Goal: Information Seeking & Learning: Learn about a topic

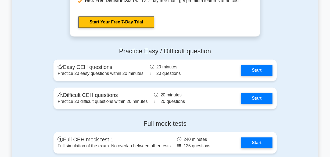
scroll to position [1230, 0]
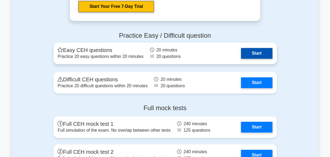
click at [256, 54] on link "Start" at bounding box center [256, 53] width 31 height 11
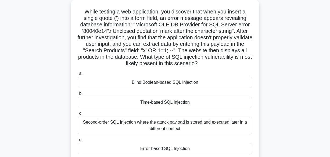
scroll to position [39, 0]
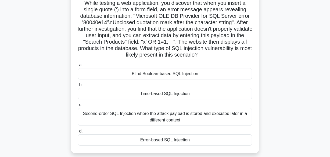
click at [179, 119] on div "Second-order SQL Injection where the attack payload is stored and executed late…" at bounding box center [165, 117] width 174 height 18
click at [78, 106] on input "c. Second-order SQL Injection where the attack payload is stored and executed l…" at bounding box center [78, 104] width 0 height 3
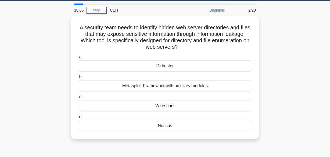
scroll to position [0, 0]
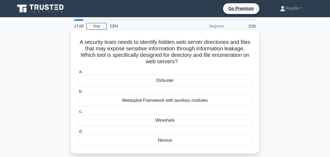
click at [195, 83] on div "Dirbuster" at bounding box center [165, 80] width 174 height 11
click at [78, 73] on input "a. Dirbuster" at bounding box center [78, 71] width 0 height 3
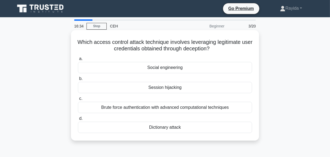
click at [184, 107] on div "Brute force authentication with advanced computational techniques" at bounding box center [165, 107] width 174 height 11
click at [78, 100] on input "c. Brute force authentication with advanced computational techniques" at bounding box center [78, 98] width 0 height 3
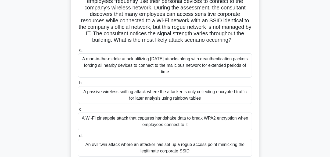
scroll to position [59, 0]
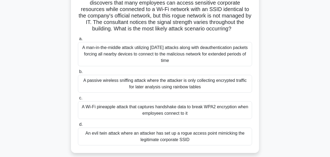
click at [240, 145] on div "An evil twin attack where an attacker has set up a rogue access point mimicking…" at bounding box center [165, 136] width 174 height 18
click at [78, 126] on input "d. An evil twin attack where an attacker has set up a rogue access point mimick…" at bounding box center [78, 123] width 0 height 3
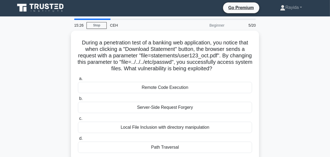
scroll to position [0, 0]
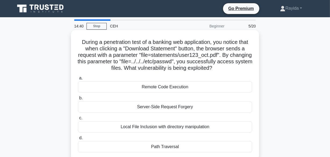
click at [218, 147] on div "Path Traversal" at bounding box center [165, 146] width 174 height 11
click at [78, 139] on input "d. Path Traversal" at bounding box center [78, 137] width 0 height 3
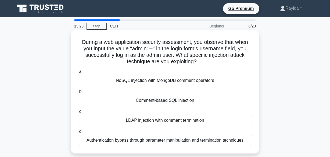
click at [153, 99] on div "Comment-based SQL injection" at bounding box center [165, 100] width 174 height 11
click at [78, 93] on input "b. Comment-based SQL injection" at bounding box center [78, 91] width 0 height 3
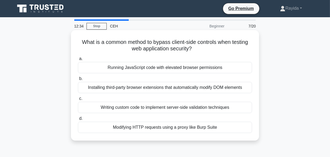
click at [180, 106] on div "Writing custom code to implement server-side validation techniques" at bounding box center [165, 107] width 174 height 11
click at [78, 100] on input "c. Writing custom code to implement server-side validation techniques" at bounding box center [78, 98] width 0 height 3
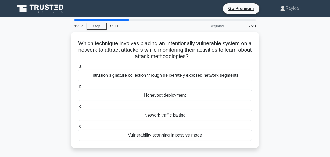
click at [180, 106] on label "c. Network traffic baiting" at bounding box center [165, 112] width 174 height 18
click at [78, 106] on input "c. Network traffic baiting" at bounding box center [78, 105] width 0 height 3
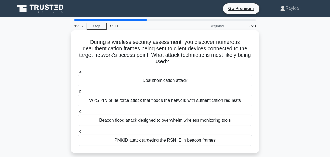
click at [182, 81] on div "Deauthentication attack" at bounding box center [165, 80] width 174 height 11
click at [78, 73] on input "a. Deauthentication attack" at bounding box center [78, 71] width 0 height 3
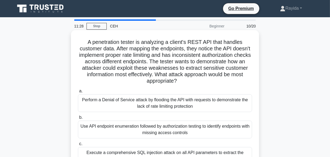
click at [197, 128] on div "Use API endpoint enumeration followed by authorization testing to identify endp…" at bounding box center [165, 129] width 174 height 18
click at [78, 119] on input "b. Use API endpoint enumeration followed by authorization testing to identify e…" at bounding box center [78, 116] width 0 height 3
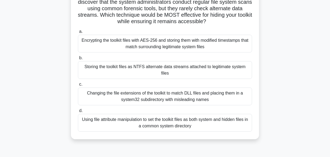
scroll to position [59, 0]
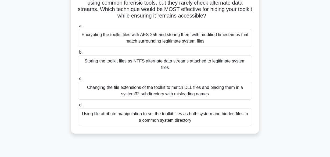
click at [183, 66] on div "Storing the toolkit files as NTFS alternate data streams attached to legitimate…" at bounding box center [165, 64] width 174 height 18
click at [78, 54] on input "b. Storing the toolkit files as NTFS alternate data streams attached to legitim…" at bounding box center [78, 51] width 0 height 3
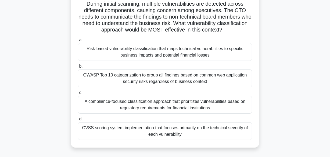
scroll to position [68, 0]
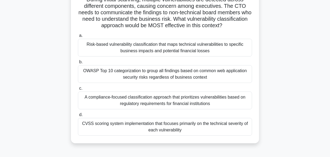
click at [216, 131] on div "CVSS scoring system implementation that focuses primarily on the technical seve…" at bounding box center [165, 127] width 174 height 18
click at [78, 116] on input "d. CVSS scoring system implementation that focuses primarily on the technical s…" at bounding box center [78, 114] width 0 height 3
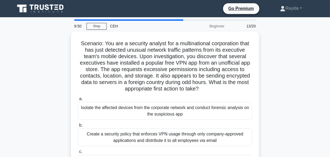
scroll to position [133, 0]
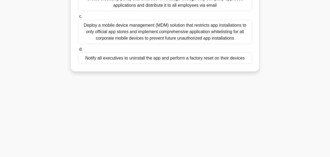
click at [201, 57] on div "Notify all executives to uninstall the app and perform a factory reset on their…" at bounding box center [165, 57] width 174 height 11
click at [78, 51] on input "d. Notify all executives to uninstall the app and perform a factory reset on th…" at bounding box center [78, 49] width 0 height 3
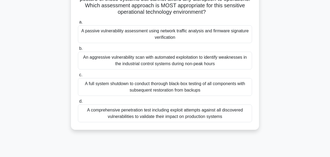
scroll to position [0, 0]
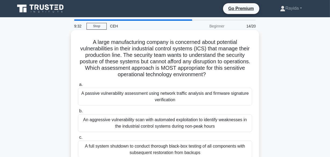
click at [168, 152] on div "A full system shutdown to conduct thorough black-box testing of all components …" at bounding box center [165, 149] width 174 height 18
click at [78, 139] on input "c. A full system shutdown to conduct thorough black-box testing of all componen…" at bounding box center [78, 136] width 0 height 3
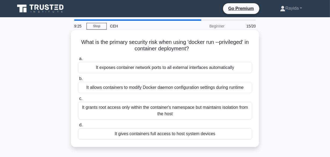
click at [169, 87] on div "It allows containers to modify Docker daemon configuration settings during runt…" at bounding box center [165, 87] width 174 height 11
click at [78, 80] on input "b. It allows containers to modify Docker daemon configuration settings during r…" at bounding box center [78, 78] width 0 height 3
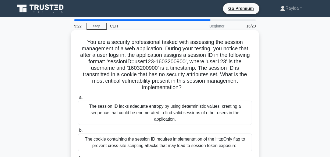
click at [163, 107] on div "The session ID lacks adequate entropy by using deterministic values, creating a…" at bounding box center [165, 112] width 174 height 24
click at [78, 99] on input "a. The session ID lacks adequate entropy by using deterministic values, creatin…" at bounding box center [78, 97] width 0 height 3
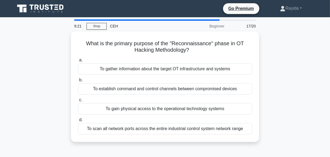
click at [163, 107] on div "To gain physical access to the operational technology systems" at bounding box center [165, 108] width 174 height 11
click at [78, 102] on input "c. To gain physical access to the operational technology systems" at bounding box center [78, 99] width 0 height 3
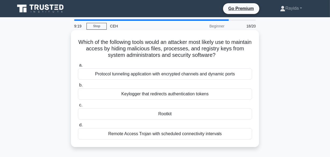
click at [165, 116] on div "Rootkit" at bounding box center [165, 113] width 174 height 11
click at [78, 107] on input "c. Rootkit" at bounding box center [78, 104] width 0 height 3
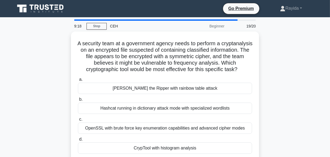
click at [165, 114] on div "Hashcat running in dictionary attack mode with specialized wordlists" at bounding box center [165, 107] width 174 height 11
click at [78, 101] on input "b. Hashcat running in dictionary attack mode with specialized wordlists" at bounding box center [78, 98] width 0 height 3
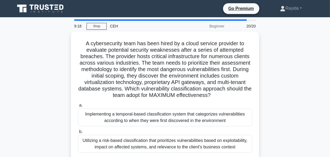
click at [165, 116] on div "Implementing a temporal-based classification system that categorizes vulnerabil…" at bounding box center [165, 117] width 174 height 18
click at [78, 107] on input "a. Implementing a temporal-based classification system that categorizes vulnera…" at bounding box center [78, 104] width 0 height 3
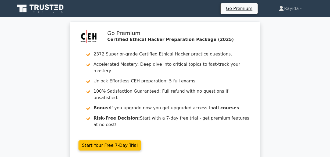
click at [328, 87] on div "Go Premium Certified Ethical Hacker Preparation Package (2025) 2372 Superior-gr…" at bounding box center [165, 93] width 330 height 144
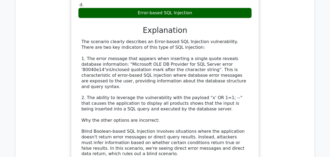
scroll to position [820, 0]
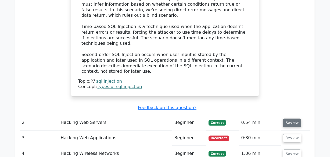
click at [290, 118] on button "Review" at bounding box center [292, 122] width 18 height 8
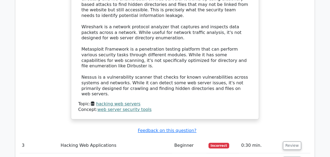
scroll to position [1094, 0]
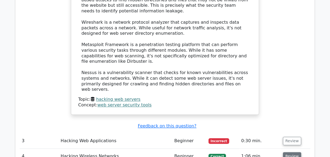
click at [289, 152] on button "Review" at bounding box center [292, 156] width 18 height 8
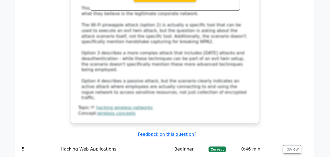
scroll to position [1494, 0]
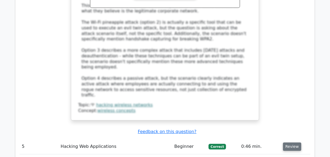
click at [286, 142] on button "Review" at bounding box center [292, 146] width 18 height 8
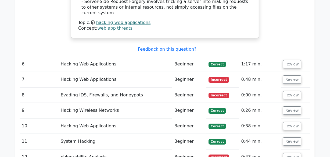
scroll to position [2041, 0]
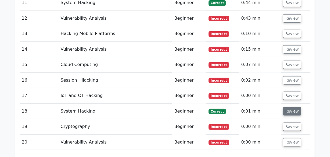
click at [291, 107] on button "Review" at bounding box center [292, 111] width 18 height 8
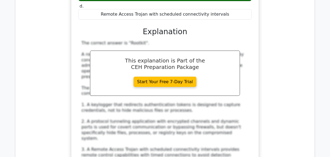
scroll to position [2246, 0]
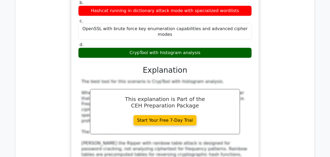
scroll to position [2539, 0]
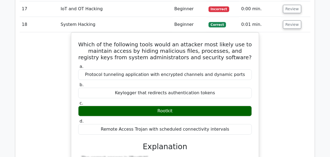
scroll to position [1992, 0]
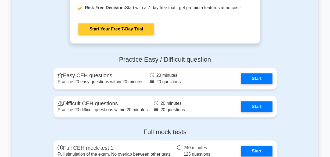
scroll to position [1230, 0]
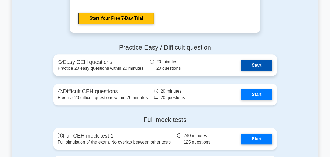
click at [261, 64] on link "Start" at bounding box center [256, 65] width 31 height 11
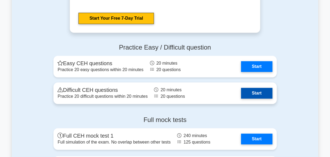
click at [249, 92] on link "Start" at bounding box center [256, 93] width 31 height 11
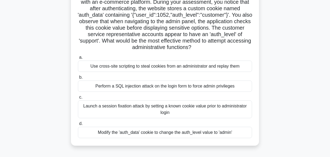
scroll to position [49, 0]
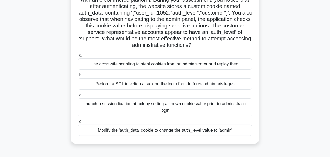
click at [225, 130] on div "Modify the 'auth_data' cookie to change the auth_level value to 'admin'" at bounding box center [165, 129] width 174 height 11
click at [78, 123] on input "d. Modify the 'auth_data' cookie to change the auth_level value to 'admin'" at bounding box center [78, 121] width 0 height 3
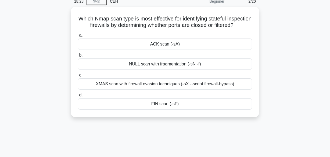
scroll to position [0, 0]
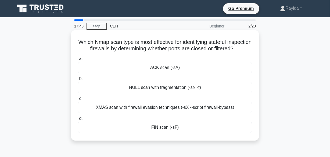
click at [149, 113] on div "XMAS scan with firewall evasion techniques (-sX --script firewall-bypass)" at bounding box center [165, 107] width 174 height 11
click at [78, 100] on input "c. XMAS scan with firewall evasion techniques (-sX --script firewall-bypass)" at bounding box center [78, 98] width 0 height 3
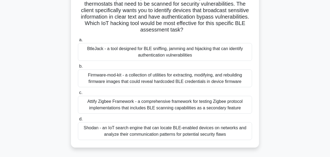
scroll to position [68, 0]
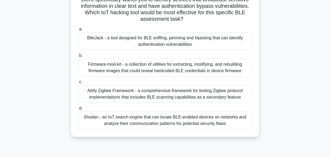
click at [179, 35] on div "BtleJack - a tool designed for BLE sniffing, jamming and hijacking that can ide…" at bounding box center [165, 41] width 174 height 18
click at [78, 31] on input "a. BtleJack - a tool designed for BLE sniffing, jamming and hijacking that can …" at bounding box center [78, 28] width 0 height 3
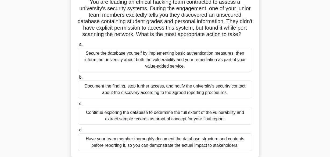
scroll to position [49, 0]
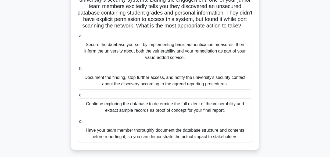
click at [234, 113] on div "Continue exploring the database to determine the full extent of the vulnerabili…" at bounding box center [165, 107] width 174 height 18
click at [78, 97] on input "c. Continue exploring the database to determine the full extent of the vulnerab…" at bounding box center [78, 94] width 0 height 3
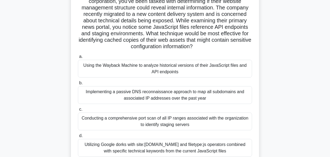
scroll to position [0, 0]
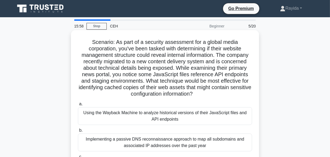
click at [205, 142] on div "Implementing a passive DNS reconnaissance approach to map all subdomains and as…" at bounding box center [165, 142] width 174 height 18
click at [78, 132] on input "b. Implementing a passive DNS reconnaissance approach to map all subdomains and…" at bounding box center [78, 129] width 0 height 3
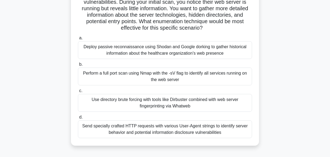
scroll to position [59, 0]
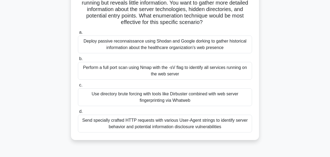
click at [170, 71] on div "Perform a full port scan using Nmap with the -sV flag to identify all services …" at bounding box center [165, 71] width 174 height 18
click at [78, 60] on input "b. Perform a full port scan using Nmap with the -sV flag to identify all servic…" at bounding box center [78, 58] width 0 height 3
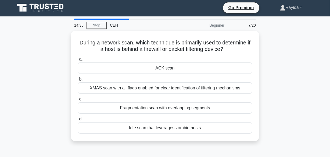
scroll to position [0, 0]
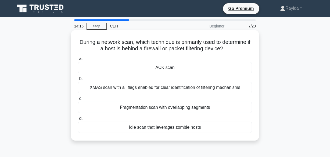
click at [215, 110] on div "Fragmentation scan with overlapping segments" at bounding box center [165, 107] width 174 height 11
click at [78, 100] on input "c. Fragmentation scan with overlapping segments" at bounding box center [78, 98] width 0 height 3
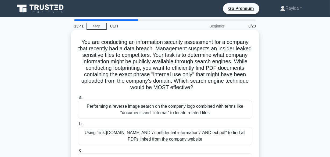
click at [171, 136] on div "Using "link:company.com AND \"confidential information\" AND ext:pdf" to find a…" at bounding box center [165, 136] width 174 height 18
click at [78, 125] on input "b. Using "link:company.com AND \"confidential information\" AND ext:pdf" to fin…" at bounding box center [78, 123] width 0 height 3
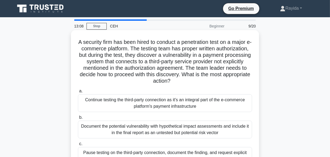
click at [185, 127] on div "Document the potential vulnerability with hypothetical impact assessments and i…" at bounding box center [165, 129] width 174 height 18
click at [78, 119] on input "b. Document the potential vulnerability with hypothetical impact assessments an…" at bounding box center [78, 116] width 0 height 3
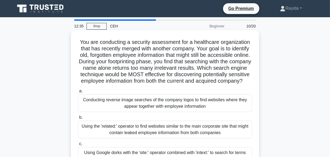
click at [185, 133] on div "Using the 'related:' operator to find websites similar to the main corporate si…" at bounding box center [165, 129] width 174 height 18
click at [78, 119] on input "b. Using the 'related:' operator to find websites similar to the main corporate…" at bounding box center [78, 116] width 0 height 3
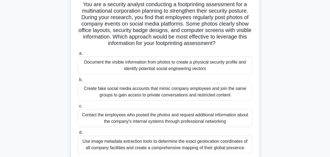
scroll to position [49, 0]
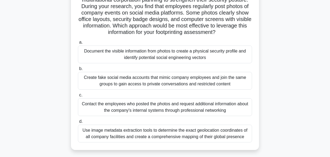
click at [231, 108] on div "Contact the employees who posted the photos and request additional information …" at bounding box center [165, 107] width 174 height 18
click at [78, 97] on input "c. Contact the employees who posted the photos and request additional informati…" at bounding box center [78, 94] width 0 height 3
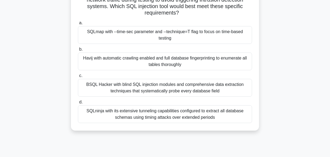
scroll to position [88, 0]
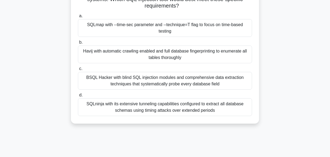
click at [204, 27] on div "SQLmap with --time-sec parameter and --technique=T flag to focus on time-based …" at bounding box center [165, 28] width 174 height 18
click at [78, 18] on input "a. SQLmap with --time-sec parameter and --technique=T flag to focus on time-bas…" at bounding box center [78, 15] width 0 height 3
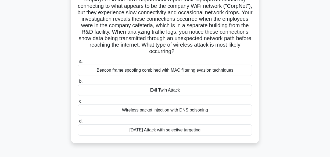
scroll to position [59, 0]
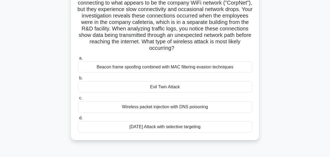
click at [215, 127] on div "Karma Attack with selective targeting" at bounding box center [165, 126] width 174 height 11
click at [78, 120] on input "d. Karma Attack with selective targeting" at bounding box center [78, 117] width 0 height 3
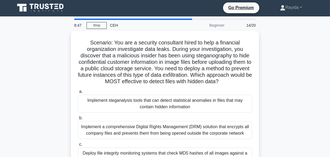
scroll to position [0, 0]
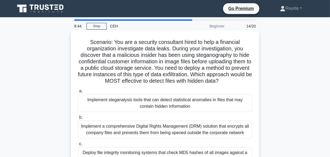
click at [214, 97] on div "Implement steganalysis tools that can detect statistical anomalies in files tha…" at bounding box center [165, 103] width 174 height 18
click at [78, 93] on input "a. Implement steganalysis tools that can detect statistical anomalies in files …" at bounding box center [78, 90] width 0 height 3
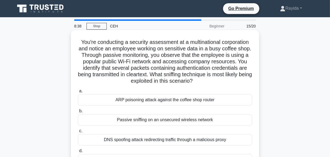
click at [190, 122] on div "Passive sniffing on an unsecured wireless network" at bounding box center [165, 119] width 174 height 11
click at [78, 113] on input "b. Passive sniffing on an unsecured wireless network" at bounding box center [78, 110] width 0 height 3
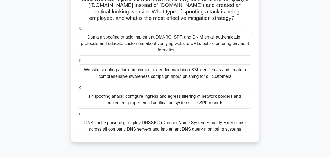
scroll to position [88, 0]
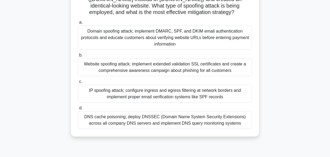
click at [215, 94] on div "IP spoofing attack; configure ingress and egress filtering at network borders a…" at bounding box center [165, 94] width 174 height 18
click at [78, 83] on input "c. IP spoofing attack; configure ingress and egress filtering at network border…" at bounding box center [78, 81] width 0 height 3
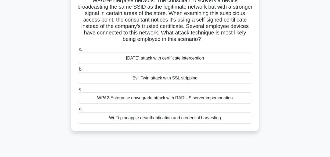
scroll to position [59, 0]
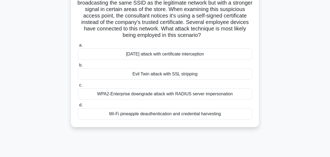
click at [225, 95] on div "WPA2-Enterprise downgrade attack with RADIUS server impersonation" at bounding box center [165, 93] width 174 height 11
click at [78, 87] on input "c. WPA2-Enterprise downgrade attack with RADIUS server impersonation" at bounding box center [78, 84] width 0 height 3
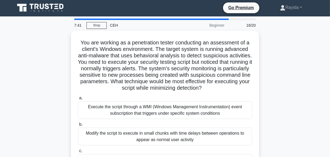
scroll to position [0, 0]
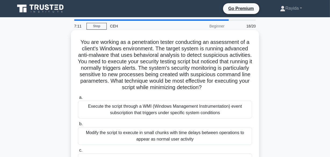
click at [229, 111] on div "Execute the script through a WMI (Windows Management Instrumentation) event sub…" at bounding box center [165, 109] width 174 height 18
click at [78, 99] on input "a. Execute the script through a WMI (Windows Management Instrumentation) event …" at bounding box center [78, 97] width 0 height 3
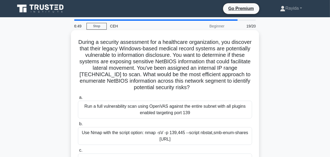
click at [228, 136] on div "Use Nmap with the script option: nmap -sV -p 139,445 --script nbstat,smb-enum-s…" at bounding box center [165, 136] width 174 height 18
click at [78, 125] on input "b. Use Nmap with the script option: nmap -sV -p 139,445 --script nbstat,smb-enu…" at bounding box center [78, 123] width 0 height 3
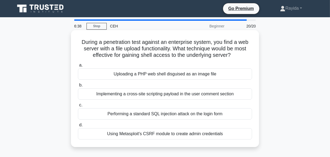
click at [210, 115] on div "Performing a standard SQL injection attack on the login form" at bounding box center [165, 113] width 174 height 11
click at [78, 107] on input "c. Performing a standard SQL injection attack on the login form" at bounding box center [78, 104] width 0 height 3
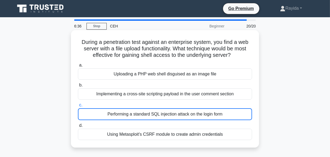
click at [210, 115] on div "Performing a standard SQL injection attack on the login form" at bounding box center [165, 114] width 174 height 12
click at [78, 107] on input "c. Performing a standard SQL injection attack on the login form" at bounding box center [78, 104] width 0 height 3
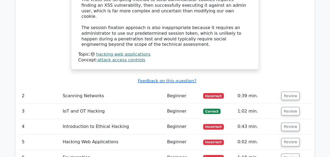
scroll to position [918, 0]
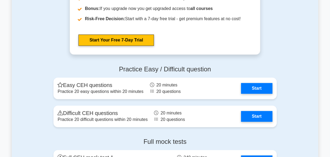
scroll to position [1230, 0]
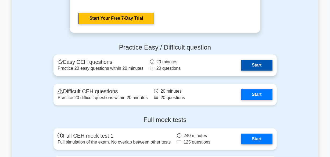
click at [266, 64] on link "Start" at bounding box center [256, 65] width 31 height 11
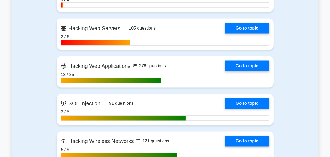
scroll to position [683, 0]
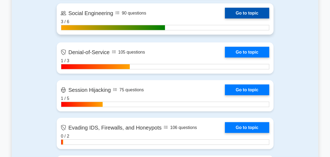
click at [236, 11] on link "Go to topic" at bounding box center [247, 13] width 44 height 11
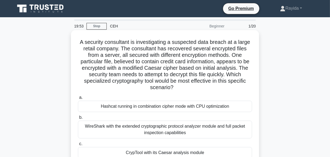
click at [226, 106] on div "Hashcat running in combination cipher mode with CPU optimization" at bounding box center [165, 105] width 174 height 11
click at [78, 99] on input "a. Hashcat running in combination cipher mode with CPU optimization" at bounding box center [78, 97] width 0 height 3
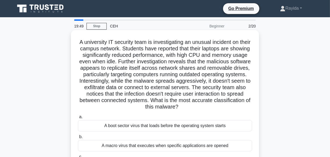
click at [229, 120] on div "A boot sector virus that loads before the operating system starts" at bounding box center [165, 125] width 174 height 11
click at [78, 118] on input "a. A boot sector virus that loads before the operating system starts" at bounding box center [78, 116] width 0 height 3
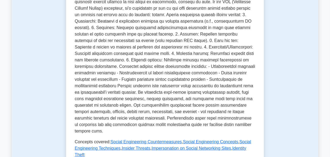
scroll to position [273, 0]
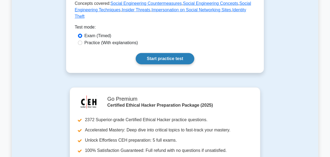
click at [185, 53] on link "Start practice test" at bounding box center [165, 58] width 58 height 11
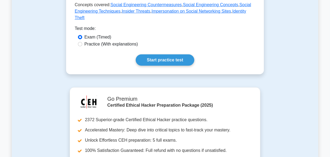
scroll to position [410, 0]
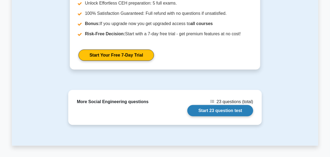
click at [229, 105] on link "Start 23 question test" at bounding box center [220, 110] width 66 height 11
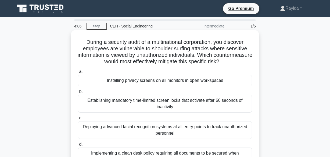
click at [188, 83] on div "Installing privacy screens on all monitors in open workspaces" at bounding box center [165, 80] width 174 height 11
click at [78, 73] on input "a. Installing privacy screens on all monitors in open workspaces" at bounding box center [78, 71] width 0 height 3
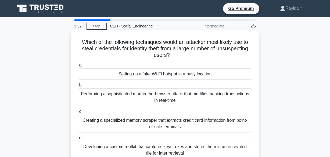
click at [207, 151] on div "Developing a custom rootkit that captures keystrokes and stores them in an encr…" at bounding box center [165, 150] width 174 height 18
click at [78, 139] on input "d. Developing a custom rootkit that captures keystrokes and stores them in an e…" at bounding box center [78, 137] width 0 height 3
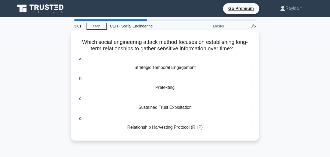
click at [177, 90] on div "Pretexting" at bounding box center [165, 87] width 174 height 11
click at [78, 80] on input "b. Pretexting" at bounding box center [78, 78] width 0 height 3
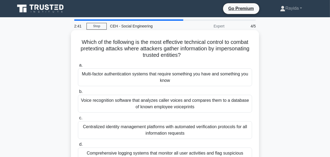
click at [185, 132] on div "Centralized identity management platforms with automated verification protocols…" at bounding box center [165, 130] width 174 height 18
click at [78, 120] on input "c. Centralized identity management platforms with automated verification protoc…" at bounding box center [78, 117] width 0 height 3
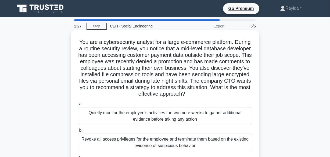
click at [178, 115] on div "Quietly monitor the employee's activities for two more weeks to gather addition…" at bounding box center [165, 116] width 174 height 18
click at [78, 106] on input "a. Quietly monitor the employee's activities for two more weeks to gather addit…" at bounding box center [78, 103] width 0 height 3
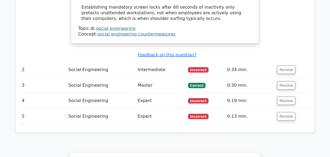
scroll to position [820, 0]
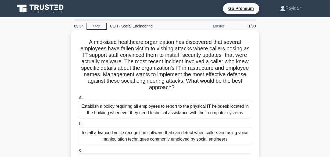
drag, startPoint x: 86, startPoint y: 40, endPoint x: 188, endPoint y: 86, distance: 111.5
click at [188, 86] on h5 "A mid-sized healthcare organization has discovered that several employees have …" at bounding box center [164, 65] width 175 height 52
copy h5 "A mid-sized healthcare organization has discovered that several employees have …"
click at [207, 139] on div "Install advanced voice recognition software that can detect when callers are us…" at bounding box center [165, 136] width 174 height 18
click at [78, 125] on input "b. Install advanced voice recognition software that can detect when callers are…" at bounding box center [78, 123] width 0 height 3
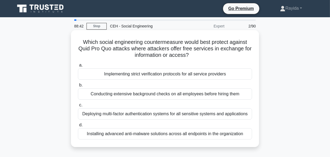
click at [175, 95] on div "Conducting extensive background checks on all employees before hiring them" at bounding box center [165, 93] width 174 height 11
click at [78, 87] on input "b. Conducting extensive background checks on all employees before hiring them" at bounding box center [78, 84] width 0 height 3
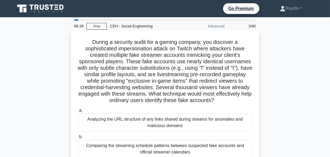
click at [220, 145] on div "Comparing the streaming schedule patterns between suspected fake accounts and o…" at bounding box center [165, 149] width 174 height 18
click at [78, 138] on input "b. Comparing the streaming schedule patterns between suspected fake accounts an…" at bounding box center [78, 136] width 0 height 3
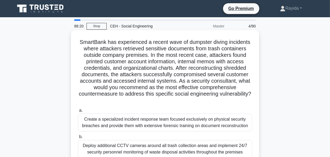
click at [199, 114] on div "Create a specialized incident response team focused exclusively on physical sec…" at bounding box center [165, 122] width 174 height 18
click at [78, 112] on input "a. Create a specialized incident response team focused exclusively on physical …" at bounding box center [78, 109] width 0 height 3
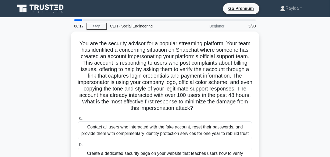
scroll to position [133, 0]
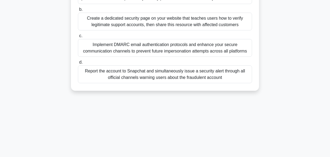
click at [200, 55] on div "Implement DMARC email authentication protocols and enhance your secure communic…" at bounding box center [165, 48] width 174 height 18
click at [78, 38] on input "c. Implement DMARC email authentication protocols and enhance your secure commu…" at bounding box center [78, 35] width 0 height 3
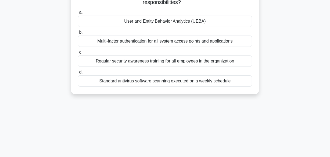
scroll to position [0, 0]
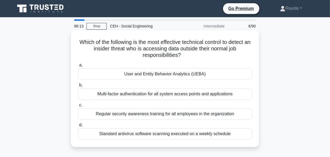
click at [196, 74] on div "User and Entity Behavior Analytics (UEBA)" at bounding box center [165, 73] width 174 height 11
click at [78, 67] on input "a. User and Entity Behavior Analytics (UEBA)" at bounding box center [78, 64] width 0 height 3
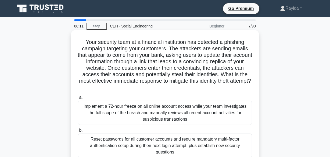
click at [193, 143] on div "Reset passwords for all customer accounts and require mandatory multi-factor au…" at bounding box center [165, 145] width 174 height 24
click at [78, 132] on input "b. Reset passwords for all customer accounts and require mandatory multi-factor…" at bounding box center [78, 129] width 0 height 3
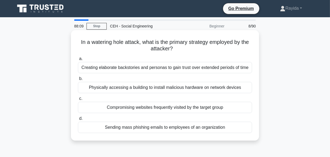
click at [175, 108] on div "Compromising websites frequently visited by the target group" at bounding box center [165, 107] width 174 height 11
click at [78, 100] on input "c. Compromising websites frequently visited by the target group" at bounding box center [78, 98] width 0 height 3
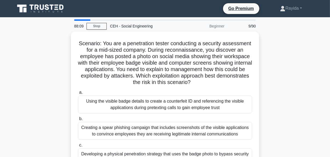
click at [175, 108] on div "Using the visible badge details to create a counterfeit ID and referencing the …" at bounding box center [165, 104] width 174 height 18
click at [78, 94] on input "a. Using the visible badge details to create a counterfeit ID and referencing t…" at bounding box center [78, 92] width 0 height 3
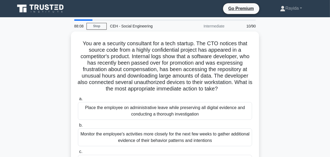
click at [175, 108] on div "Place the employee on administrative leave while preserving all digital evidenc…" at bounding box center [165, 111] width 174 height 18
click at [78, 100] on input "a. Place the employee on administrative leave while preserving all digital evid…" at bounding box center [78, 98] width 0 height 3
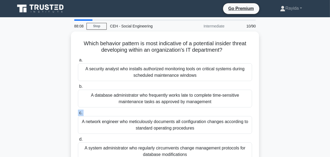
click at [175, 109] on label "c. A network engineer who meticulously documents all configuration changes acco…" at bounding box center [165, 121] width 174 height 24
click at [78, 111] on input "c. A network engineer who meticulously documents all configuration changes acco…" at bounding box center [78, 112] width 0 height 3
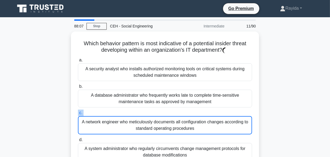
click at [175, 109] on label "c. A network engineer who meticulously documents all configuration changes acco…" at bounding box center [165, 121] width 174 height 25
click at [78, 111] on input "c. A network engineer who meticulously documents all configuration changes acco…" at bounding box center [78, 112] width 0 height 3
click at [175, 109] on label "c. A network engineer who meticulously documents all configuration changes acco…" at bounding box center [165, 121] width 174 height 25
click at [78, 111] on input "c. A network engineer who meticulously documents all configuration changes acco…" at bounding box center [78, 112] width 0 height 3
click at [175, 109] on label "c. A network engineer who meticulously documents all configuration changes acco…" at bounding box center [165, 121] width 174 height 25
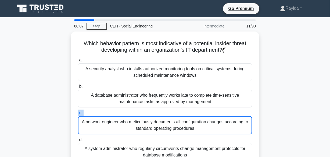
click at [78, 111] on input "c. A network engineer who meticulously documents all configuration changes acco…" at bounding box center [78, 112] width 0 height 3
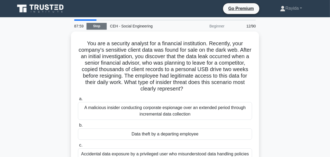
click at [99, 27] on link "Stop" at bounding box center [96, 26] width 20 height 7
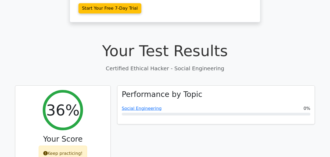
scroll to position [273, 0]
